Goal: Task Accomplishment & Management: Complete application form

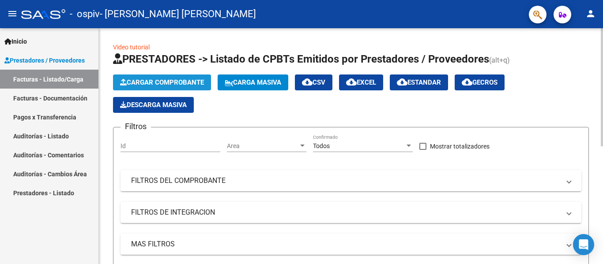
click at [174, 90] on button "Cargar Comprobante" at bounding box center [162, 83] width 98 height 16
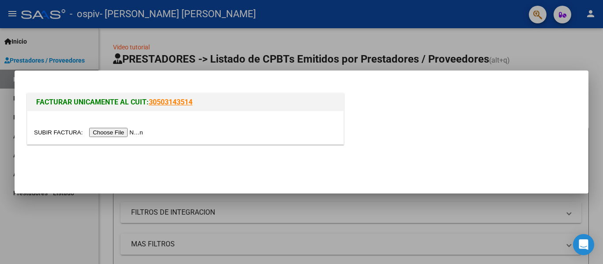
click at [139, 131] on input "file" at bounding box center [90, 132] width 112 height 9
click at [517, 43] on div at bounding box center [301, 132] width 603 height 264
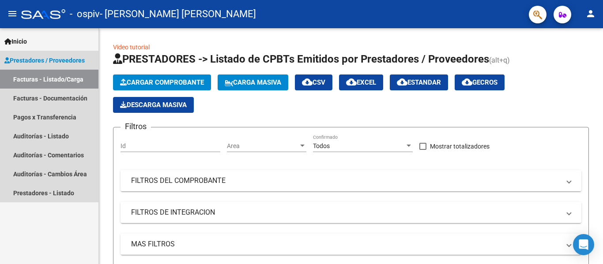
click at [52, 83] on link "Facturas - Listado/Carga" at bounding box center [49, 79] width 98 height 19
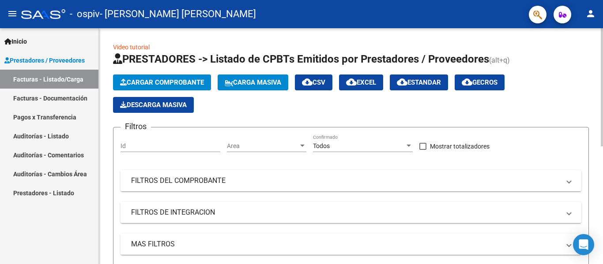
click at [602, 0] on html "menu - ospiv - [PERSON_NAME] [PERSON_NAME] person Inicio Instructivos Contacto …" at bounding box center [301, 132] width 603 height 264
click at [197, 84] on span "Cargar Comprobante" at bounding box center [162, 83] width 84 height 8
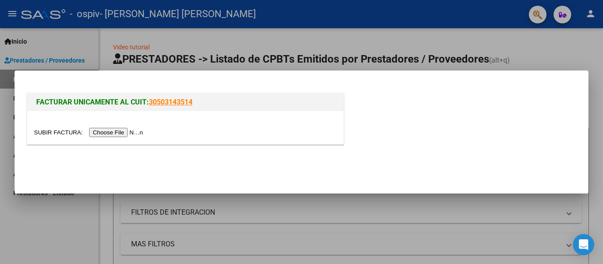
click at [136, 135] on input "file" at bounding box center [90, 132] width 112 height 9
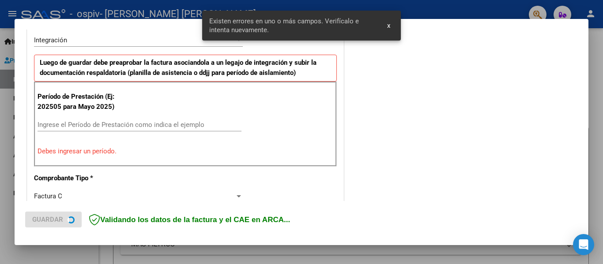
scroll to position [205, 0]
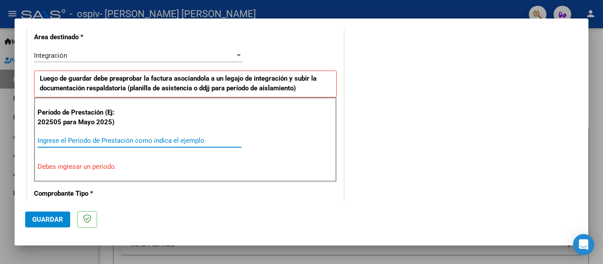
click at [198, 141] on input "Ingrese el Período de Prestación como indica el ejemplo" at bounding box center [140, 141] width 204 height 8
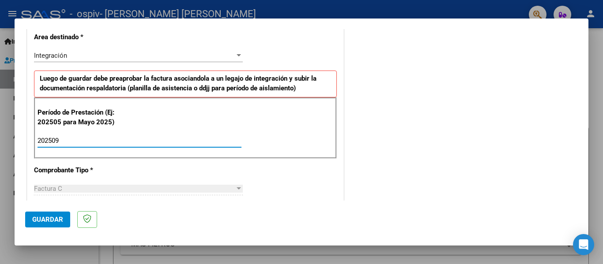
type input "202509"
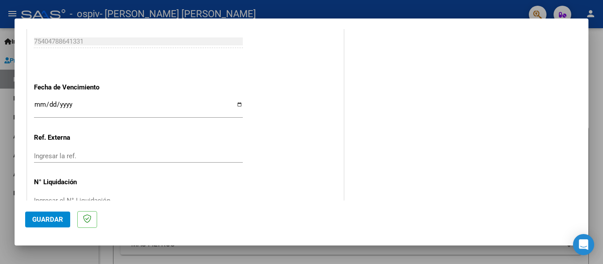
scroll to position [605, 0]
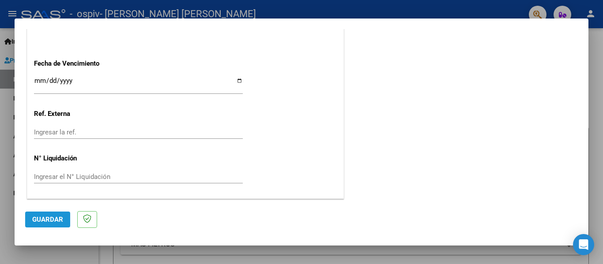
click at [51, 219] on span "Guardar" at bounding box center [47, 220] width 31 height 8
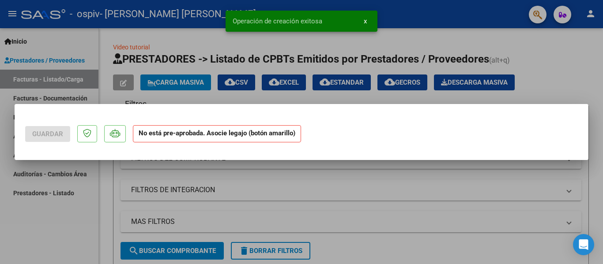
scroll to position [0, 0]
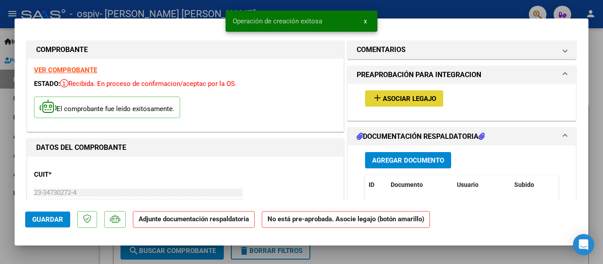
click at [378, 101] on mat-icon "add" at bounding box center [377, 98] width 11 height 11
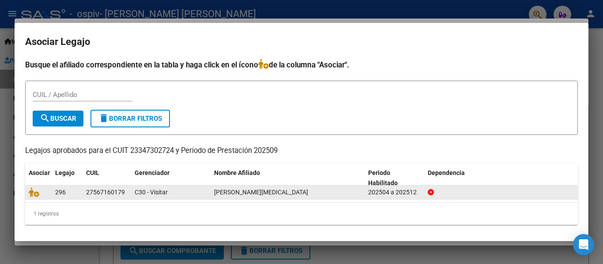
click at [213, 196] on datatable-body-cell "[PERSON_NAME][MEDICAL_DATA]" at bounding box center [288, 193] width 154 height 14
click at [31, 193] on icon at bounding box center [34, 193] width 11 height 10
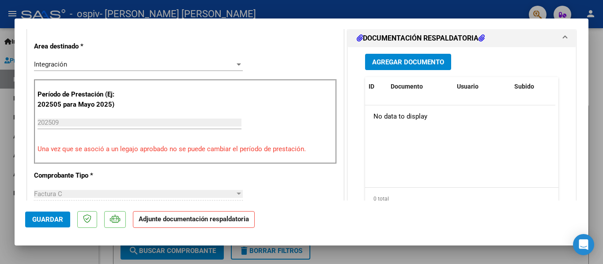
scroll to position [208, 0]
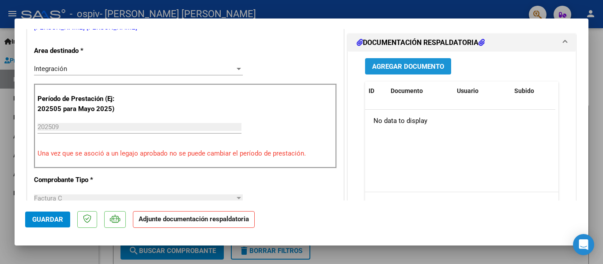
click at [415, 61] on button "Agregar Documento" at bounding box center [408, 66] width 86 height 16
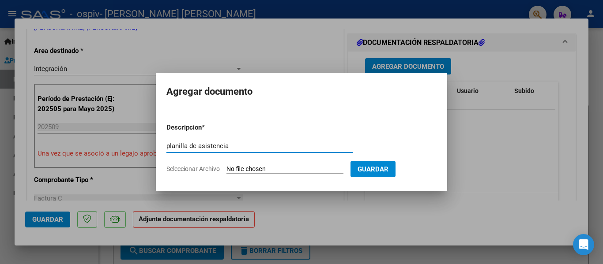
type input "planilla de asistencia"
click at [333, 172] on input "Seleccionar Archivo" at bounding box center [284, 170] width 117 height 8
type input "C:\fakepath\WhatsApp Image [DATE] 8.54.28 AM.jpeg"
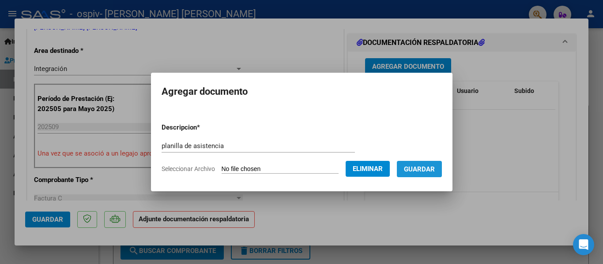
click at [442, 162] on button "Guardar" at bounding box center [419, 169] width 45 height 16
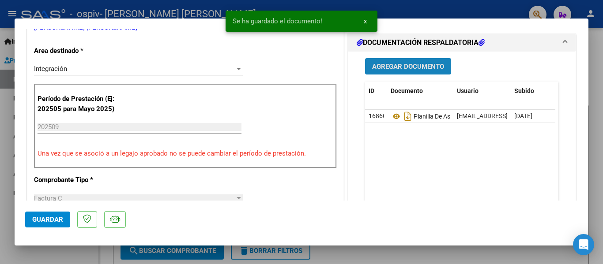
click at [430, 71] on button "Agregar Documento" at bounding box center [408, 66] width 86 height 16
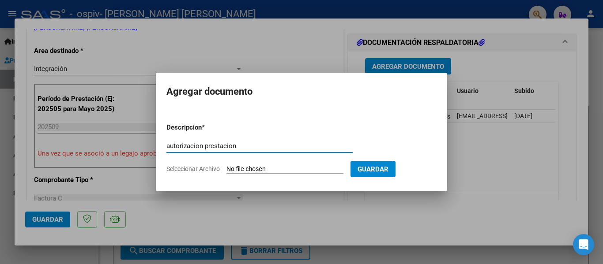
type input "autorizacion prestacion"
click at [291, 172] on input "Seleccionar Archivo" at bounding box center [284, 170] width 117 height 8
type input "C:\fakepath\[PERSON_NAME] TO 2025.pdf"
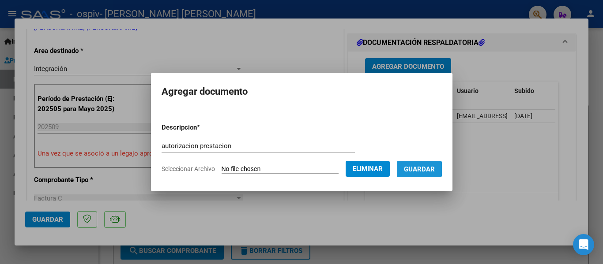
click at [418, 169] on span "Guardar" at bounding box center [419, 170] width 31 height 8
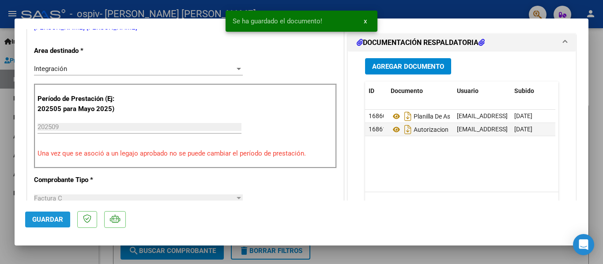
click at [51, 215] on button "Guardar" at bounding box center [47, 220] width 45 height 16
click at [591, 82] on div at bounding box center [301, 132] width 603 height 264
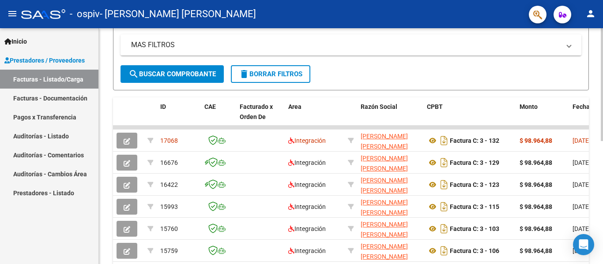
scroll to position [201, 0]
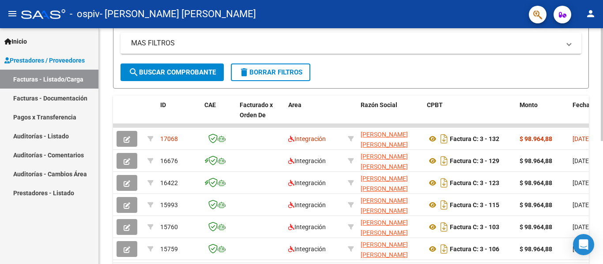
click at [599, 174] on div "Video tutorial PRESTADORES -> Listado de CPBTs Emitidos por Prestadores / Prove…" at bounding box center [352, 70] width 506 height 487
drag, startPoint x: 599, startPoint y: 174, endPoint x: 602, endPoint y: -14, distance: 187.6
click at [602, 0] on html "menu - ospiv - [PERSON_NAME] [PERSON_NAME] person Inicio Instructivos Contacto …" at bounding box center [301, 132] width 603 height 264
